Goal: Task Accomplishment & Management: Use online tool/utility

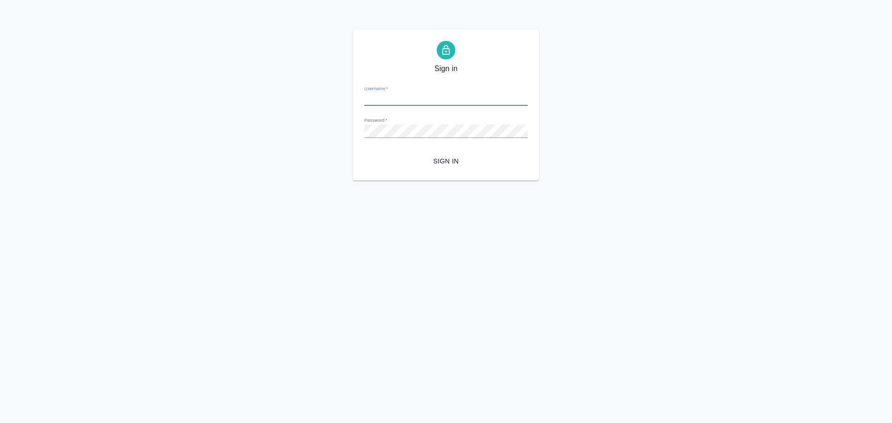
type input "[EMAIL_ADDRESS][DOMAIN_NAME]"
click at [441, 167] on span "Sign in" at bounding box center [446, 162] width 149 height 12
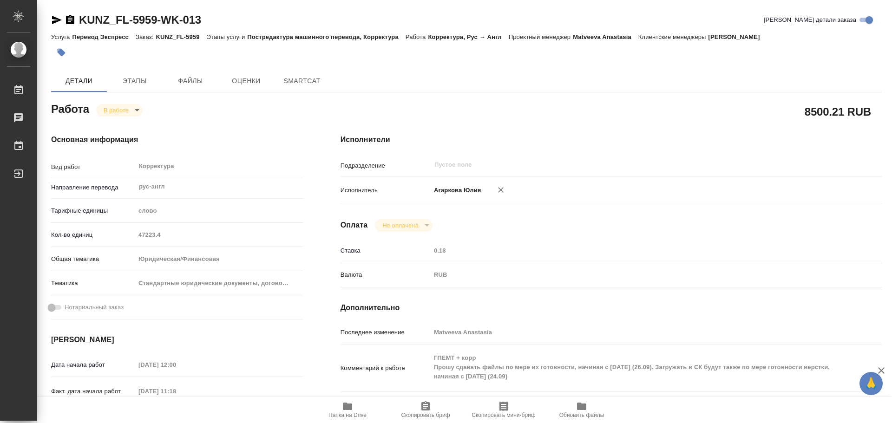
type textarea "x"
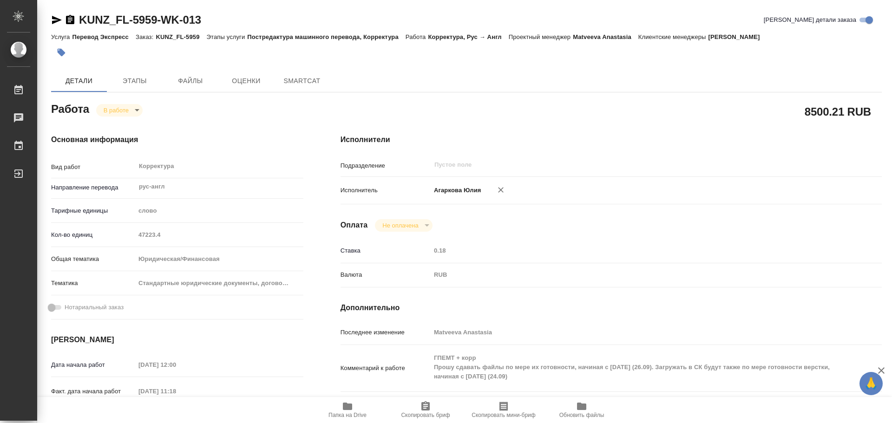
type textarea "x"
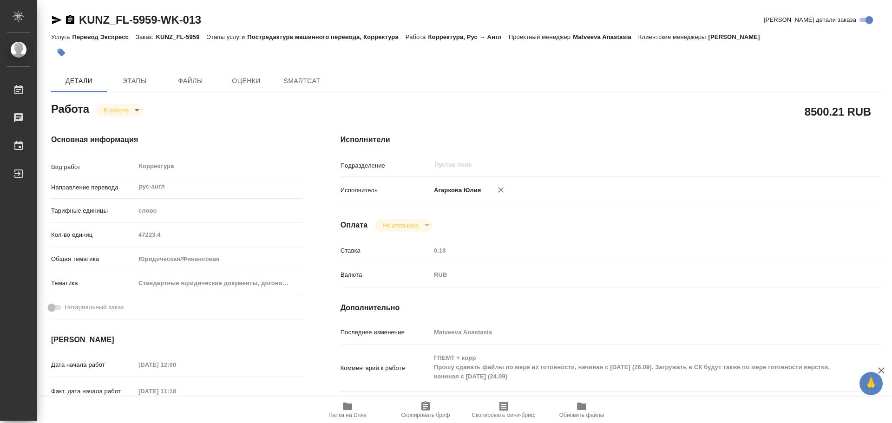
type textarea "x"
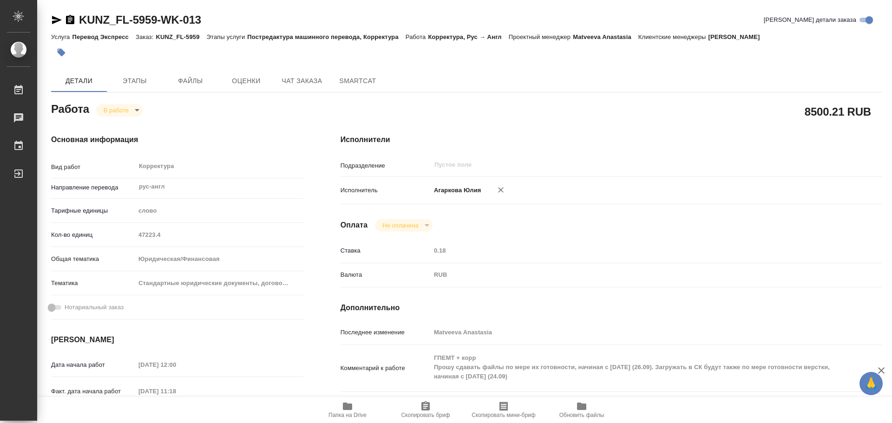
type textarea "x"
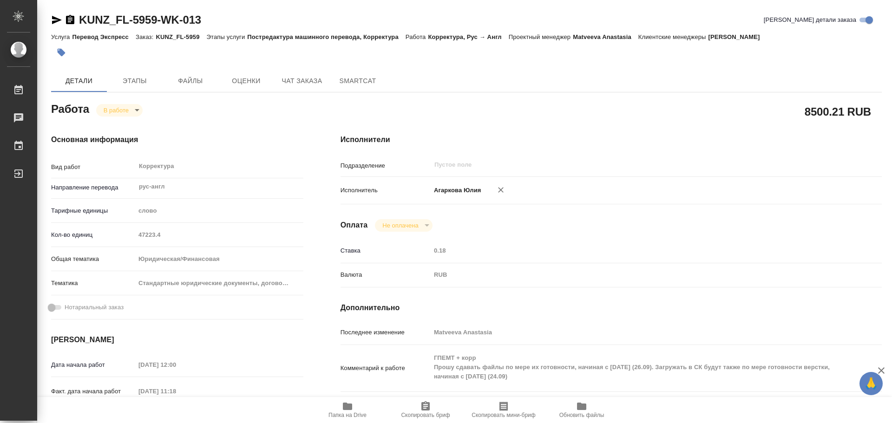
type textarea "x"
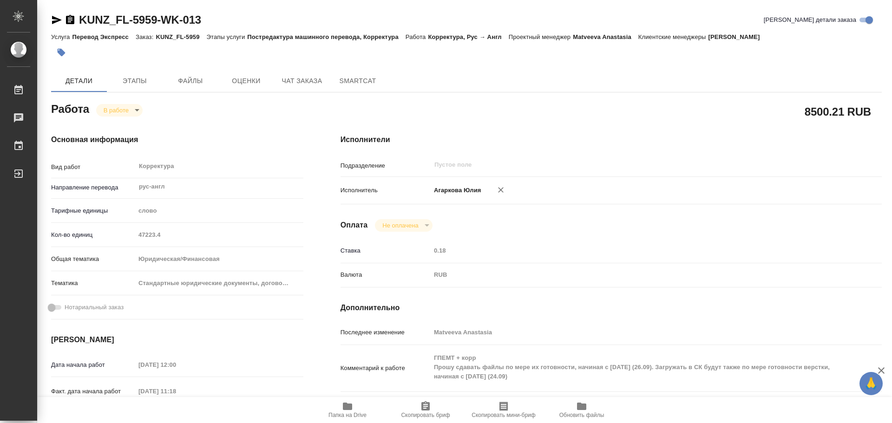
click at [408, 59] on div at bounding box center [328, 52] width 554 height 20
type textarea "x"
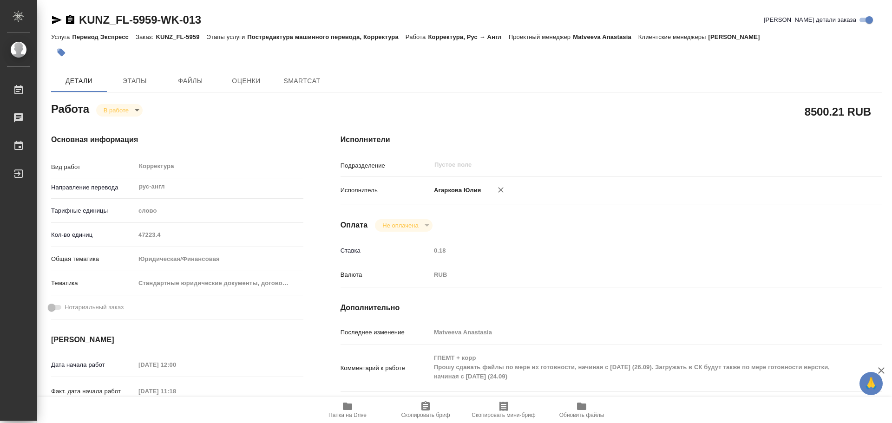
type textarea "x"
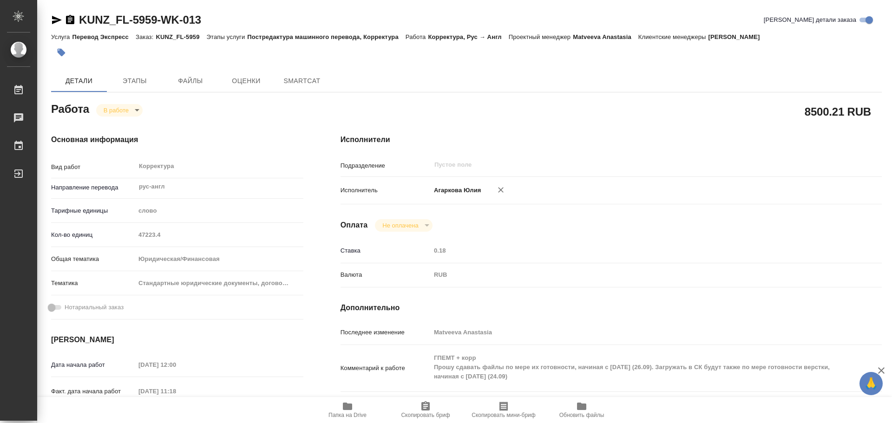
type textarea "x"
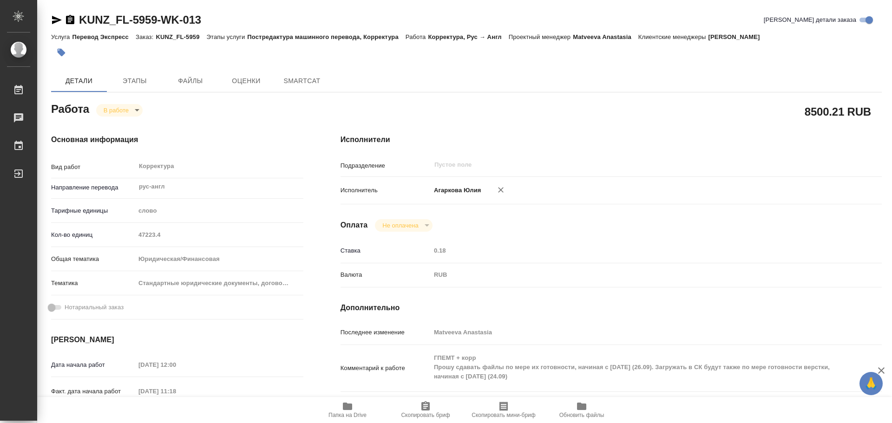
type textarea "x"
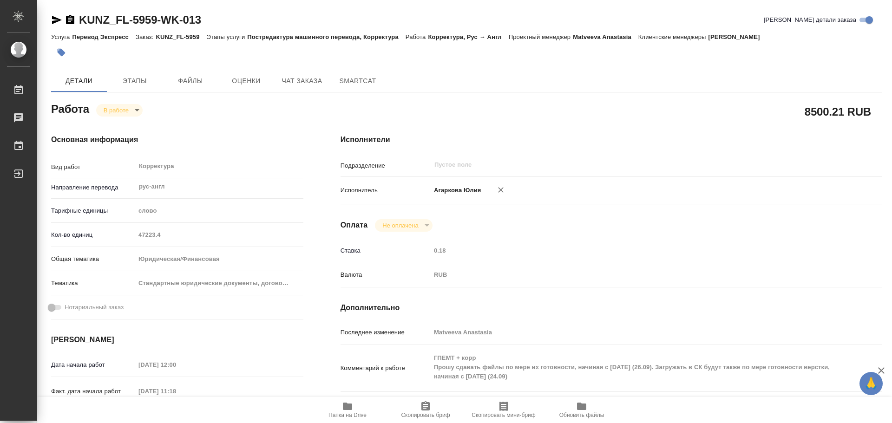
type textarea "x"
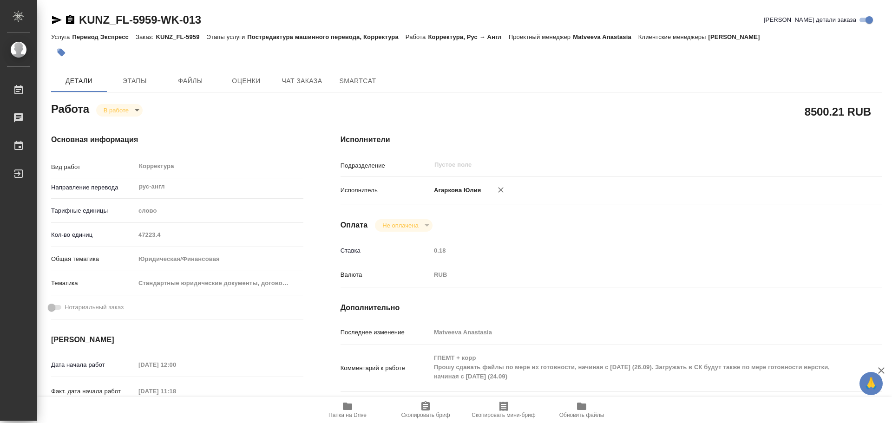
type textarea "x"
drag, startPoint x: 0, startPoint y: 0, endPoint x: 344, endPoint y: 410, distance: 535.5
click at [344, 410] on icon "button" at bounding box center [347, 406] width 9 height 7
